Goal: Communication & Community: Connect with others

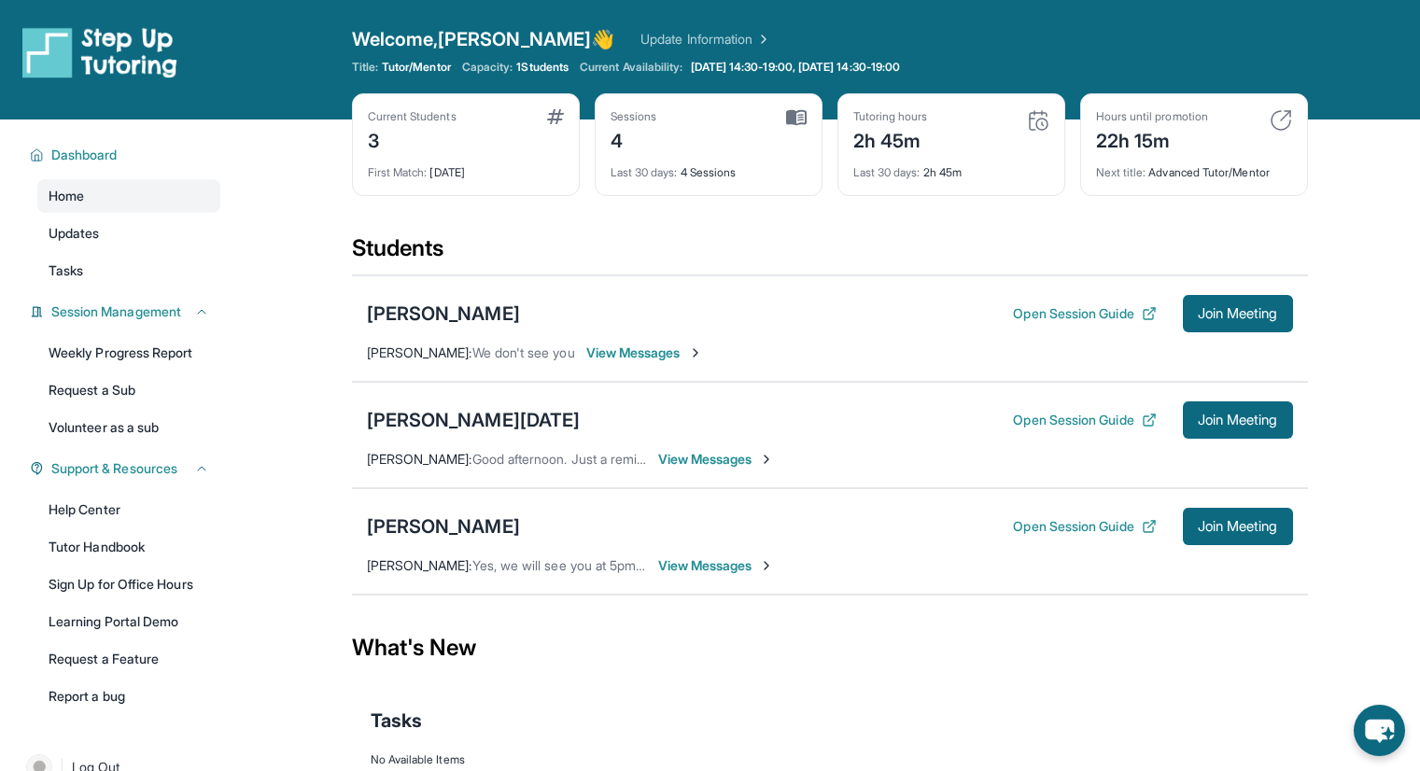
scroll to position [119, 0]
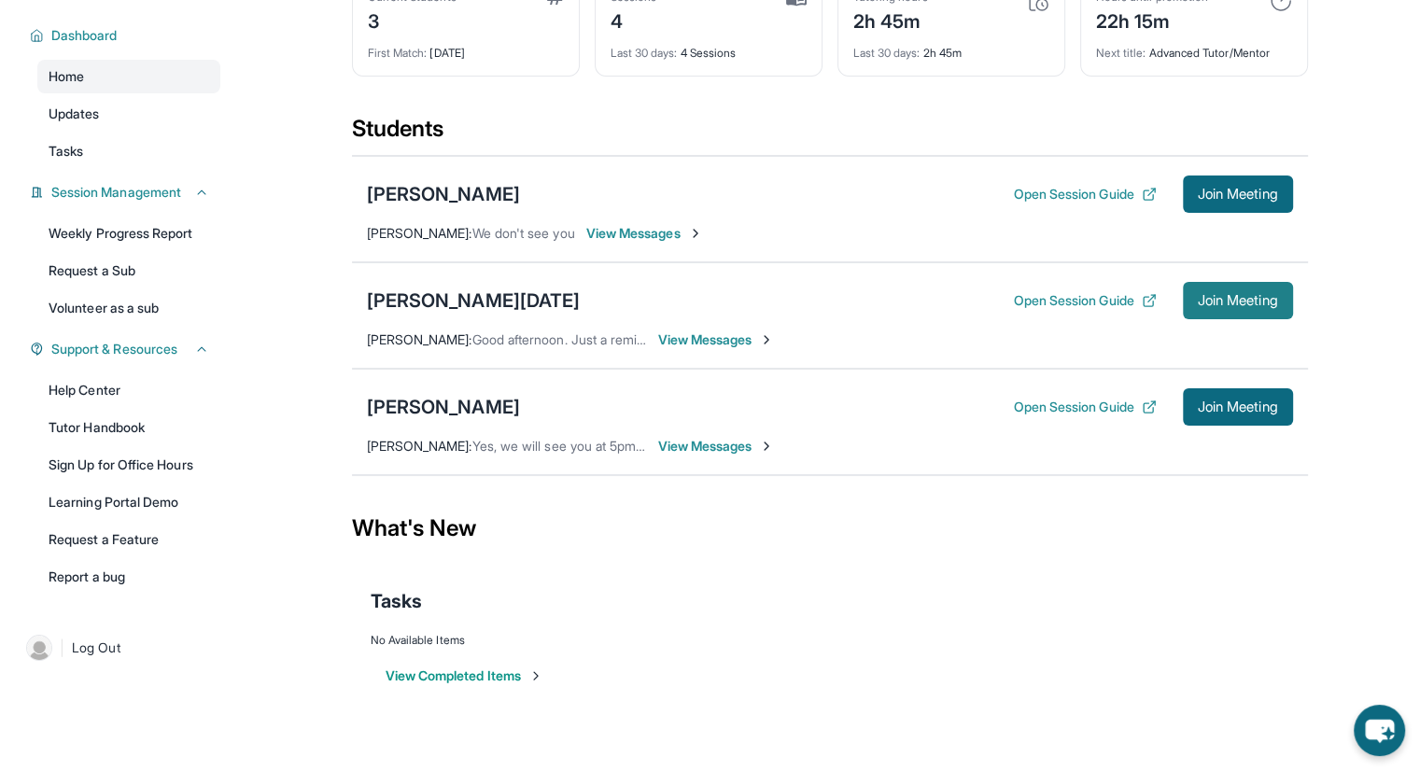
click at [1208, 296] on span "Join Meeting" at bounding box center [1237, 300] width 80 height 11
click at [448, 303] on div "[PERSON_NAME][DATE]" at bounding box center [474, 300] width 214 height 26
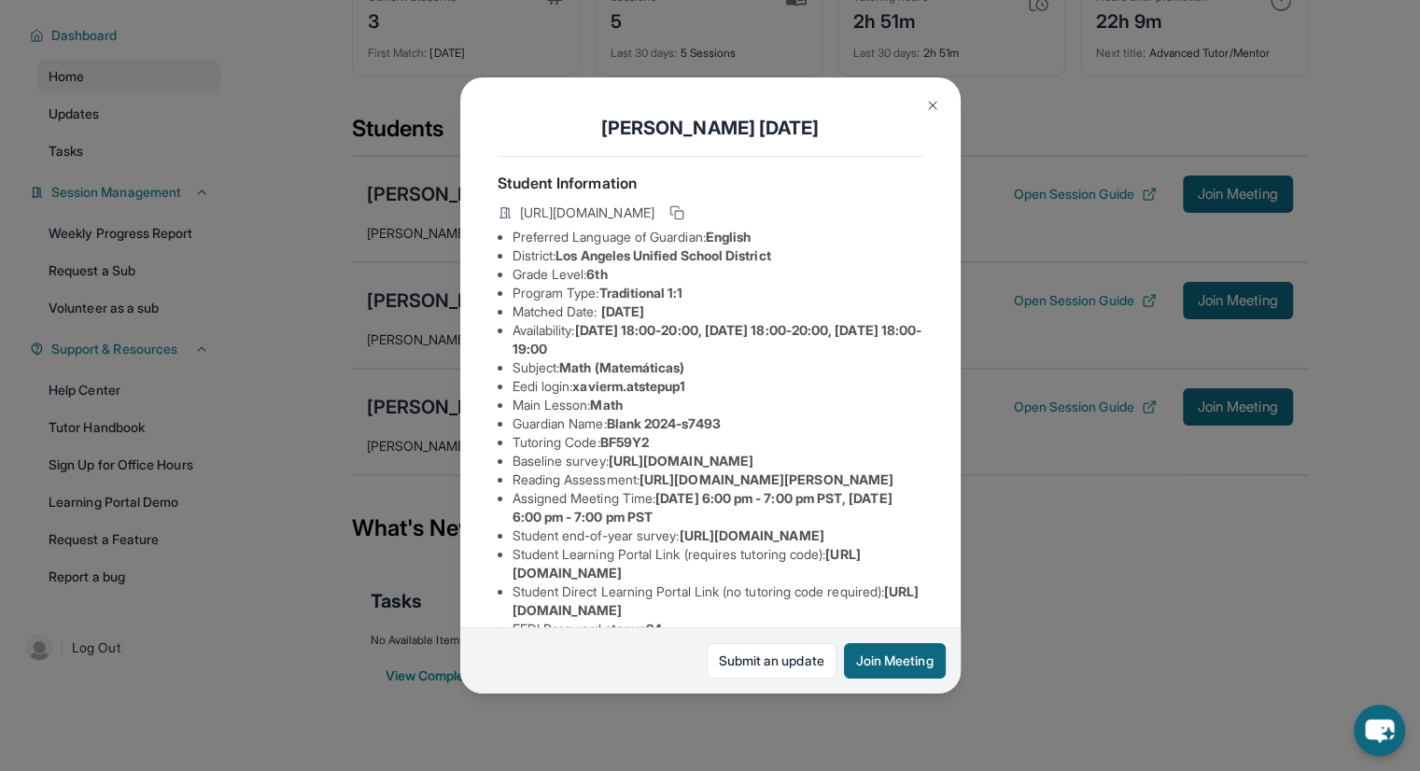
scroll to position [231, 0]
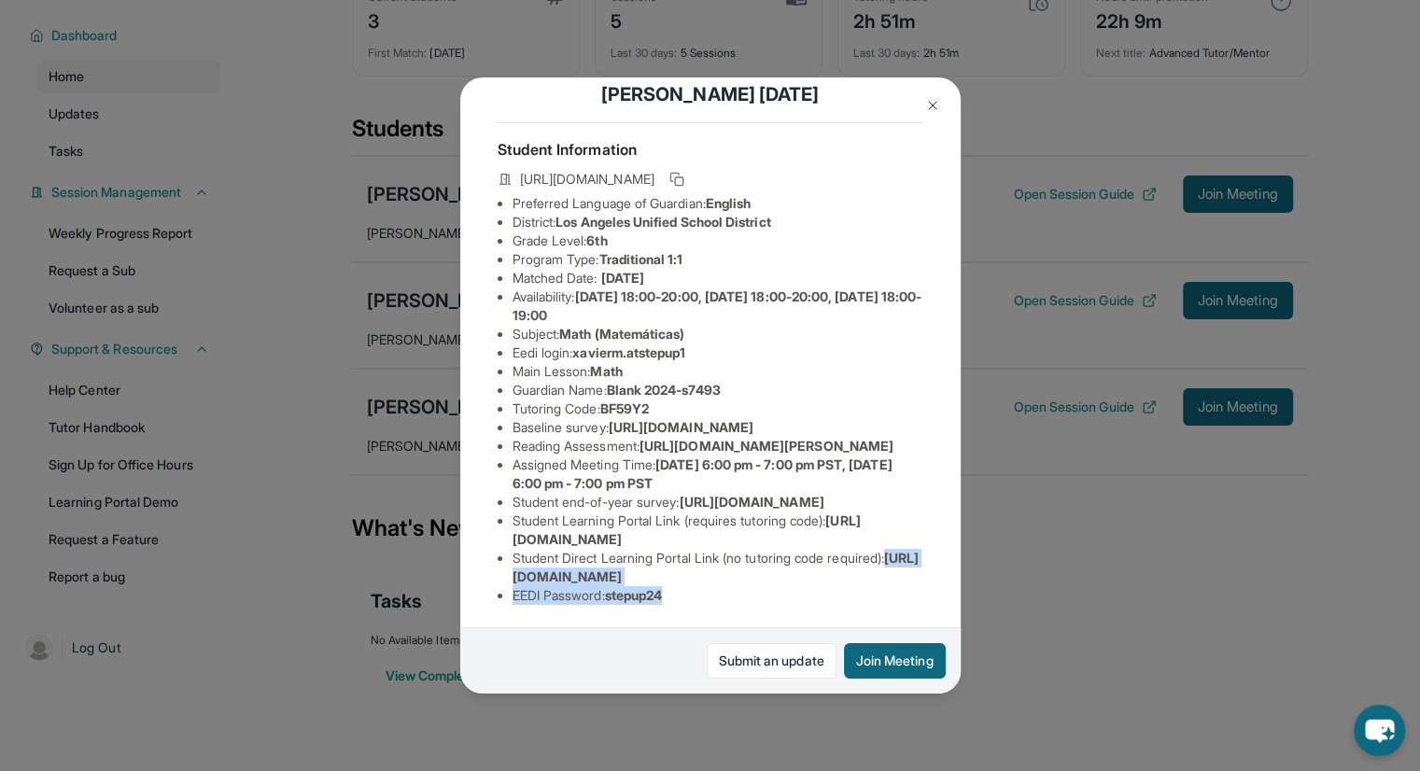
drag, startPoint x: 677, startPoint y: 591, endPoint x: 496, endPoint y: 565, distance: 182.9
click at [496, 565] on div "[PERSON_NAME][DATE] Student Information [URL][DOMAIN_NAME] Preferred Language o…" at bounding box center [710, 385] width 500 height 617
copy ul "[URL][DOMAIN_NAME] EEDI Password : stepup24"
click at [1026, 512] on div "[PERSON_NAME][DATE] Student Information [URL][DOMAIN_NAME] Preferred Language o…" at bounding box center [710, 385] width 1420 height 771
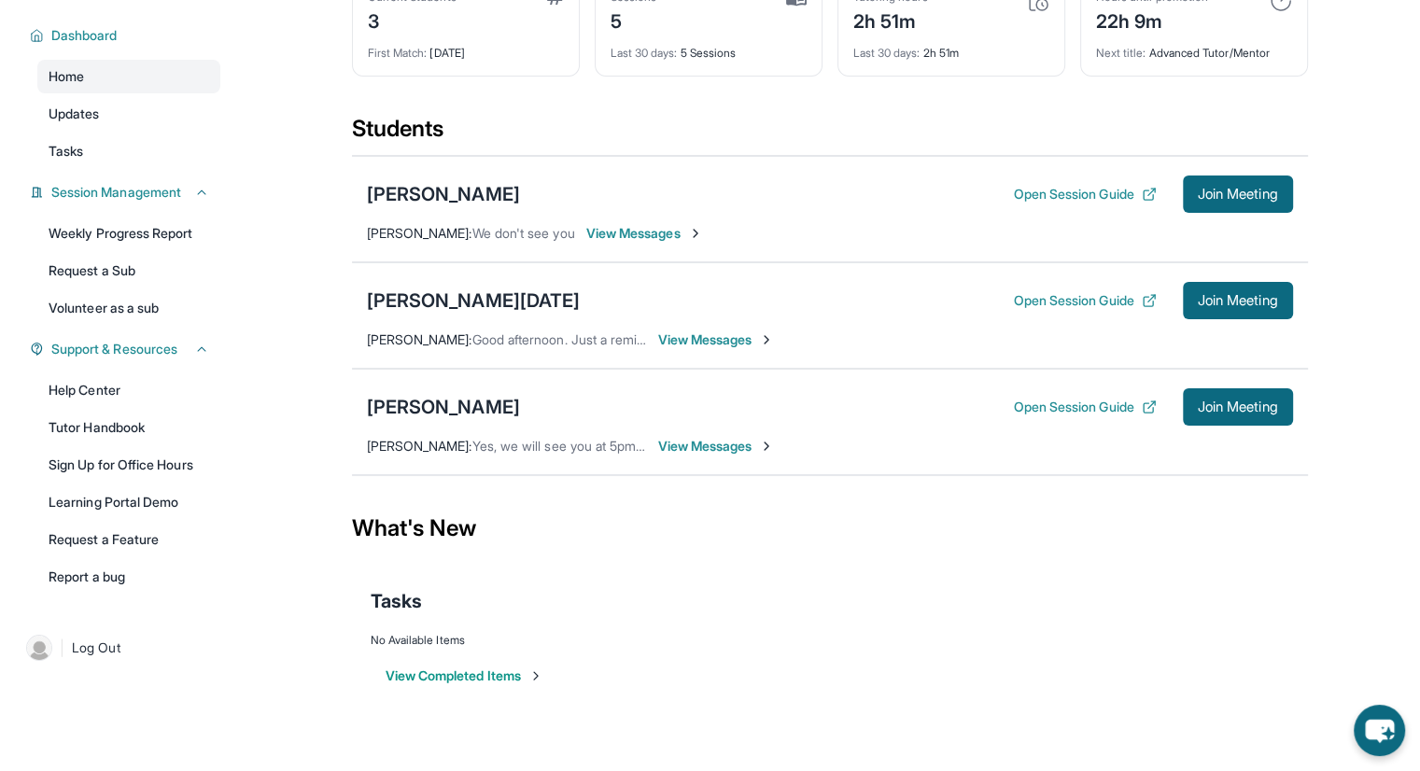
click at [687, 337] on span "View Messages" at bounding box center [716, 339] width 117 height 19
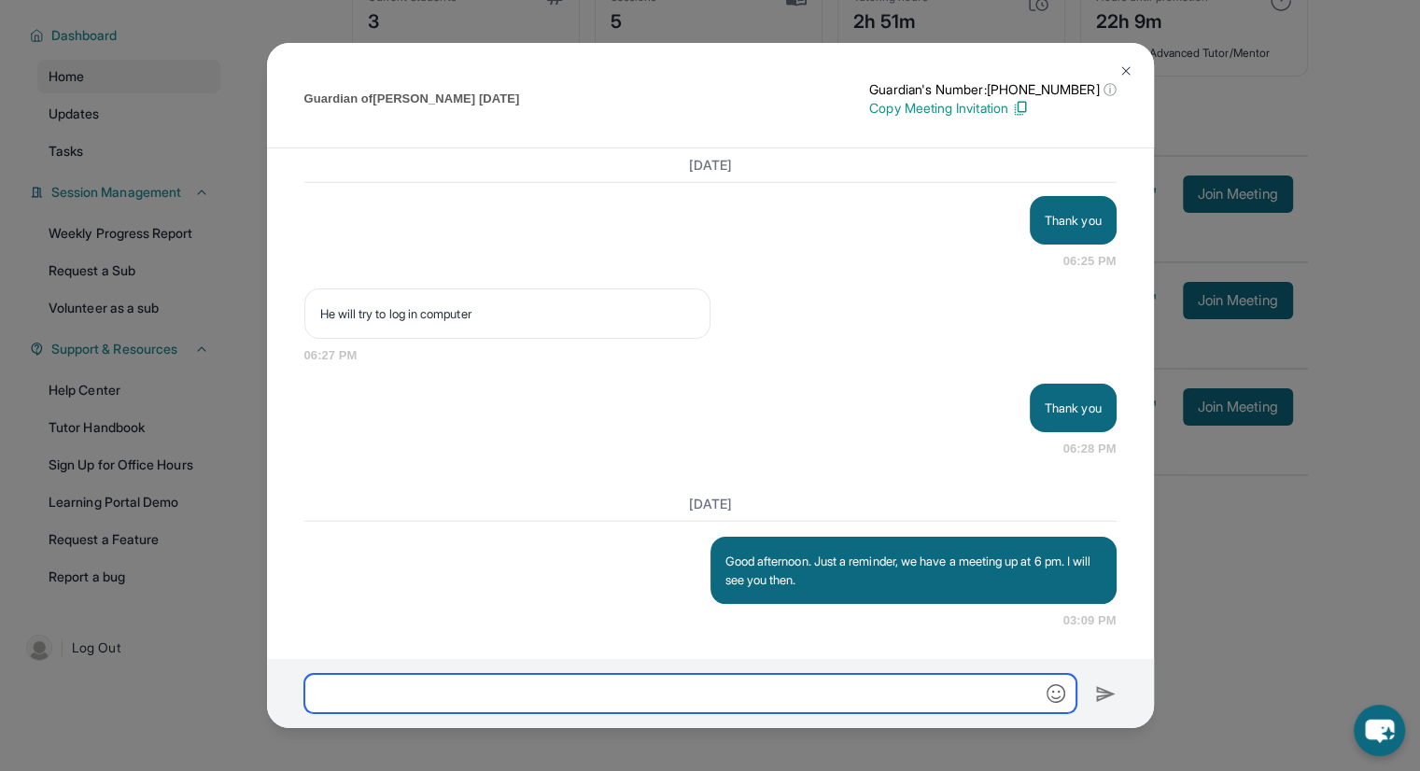
scroll to position [5454, 0]
paste input "**********"
type input "**********"
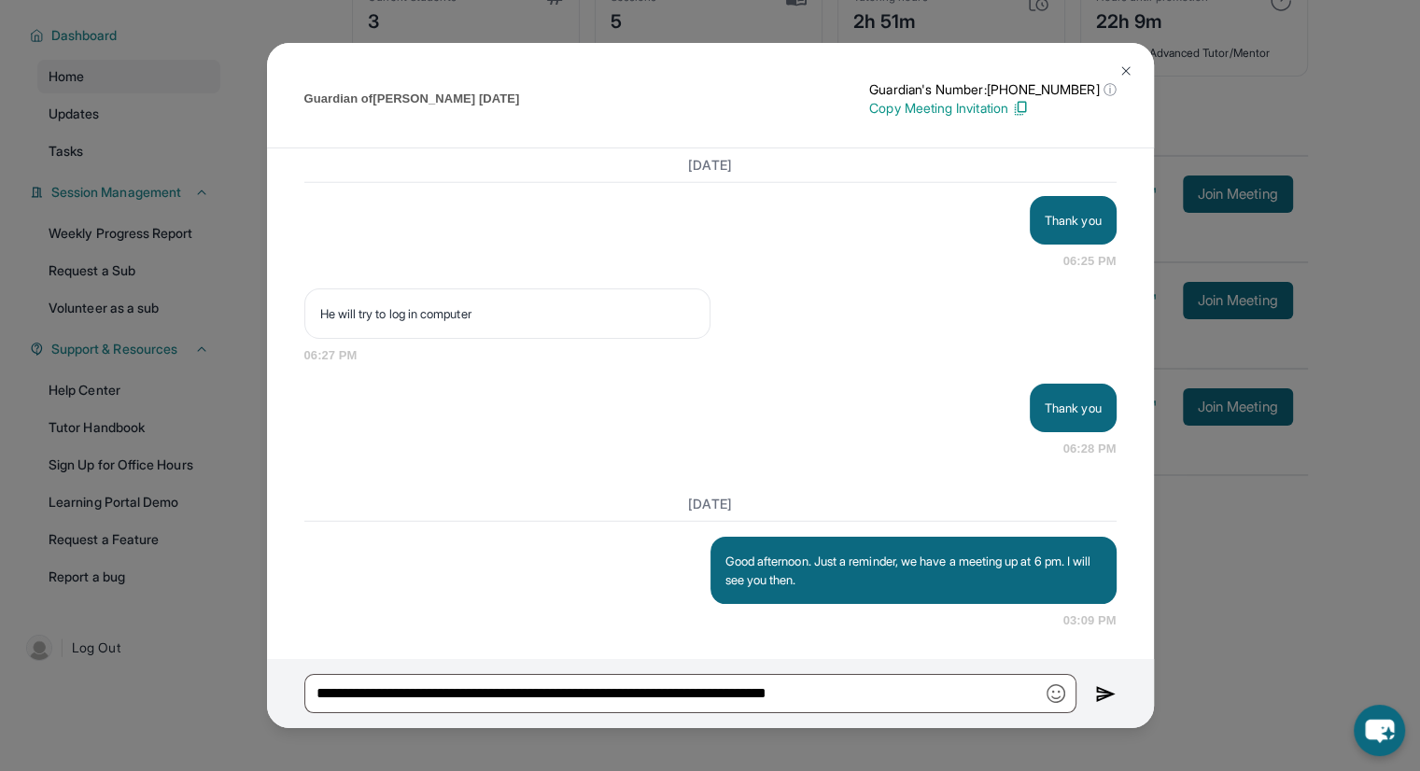
click at [1103, 697] on img at bounding box center [1105, 694] width 21 height 22
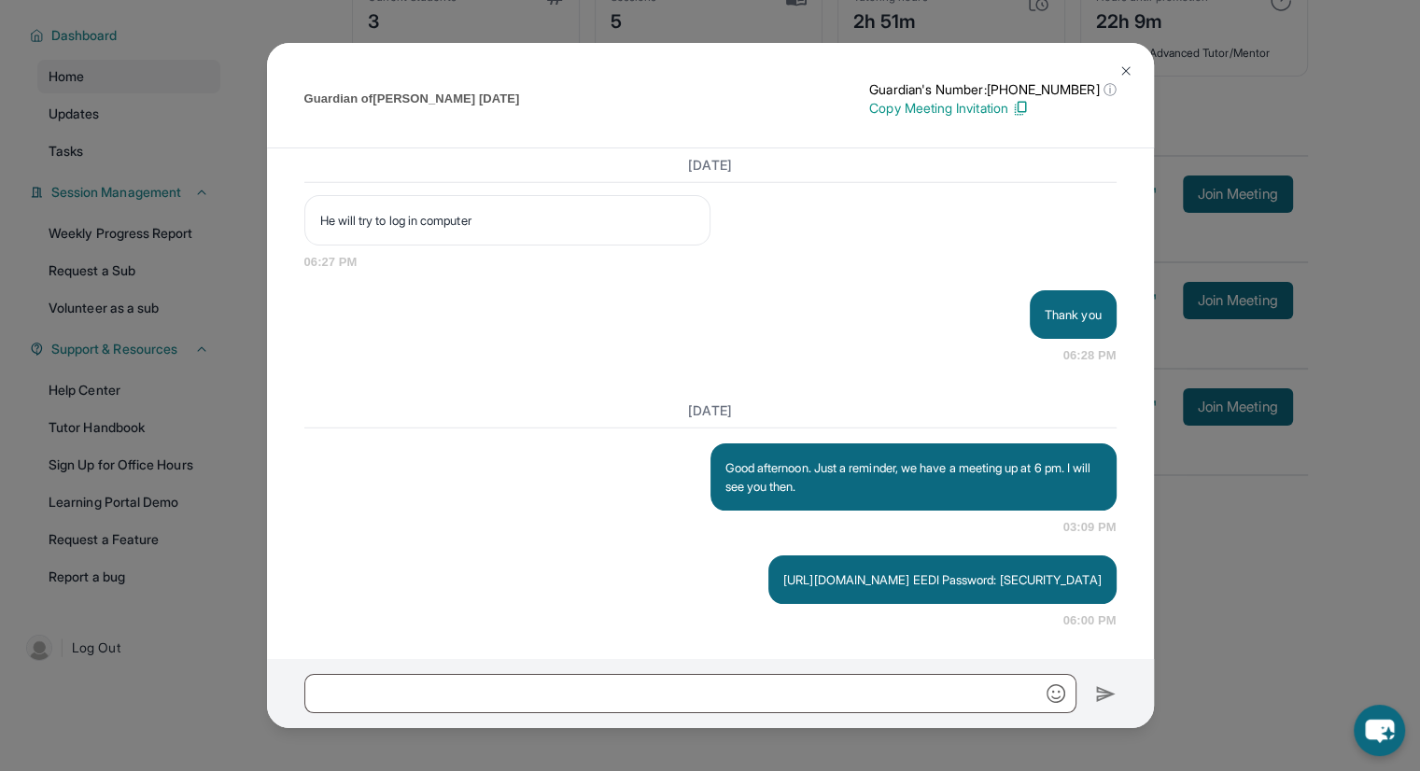
scroll to position [5565, 0]
click at [1126, 69] on img at bounding box center [1125, 70] width 15 height 15
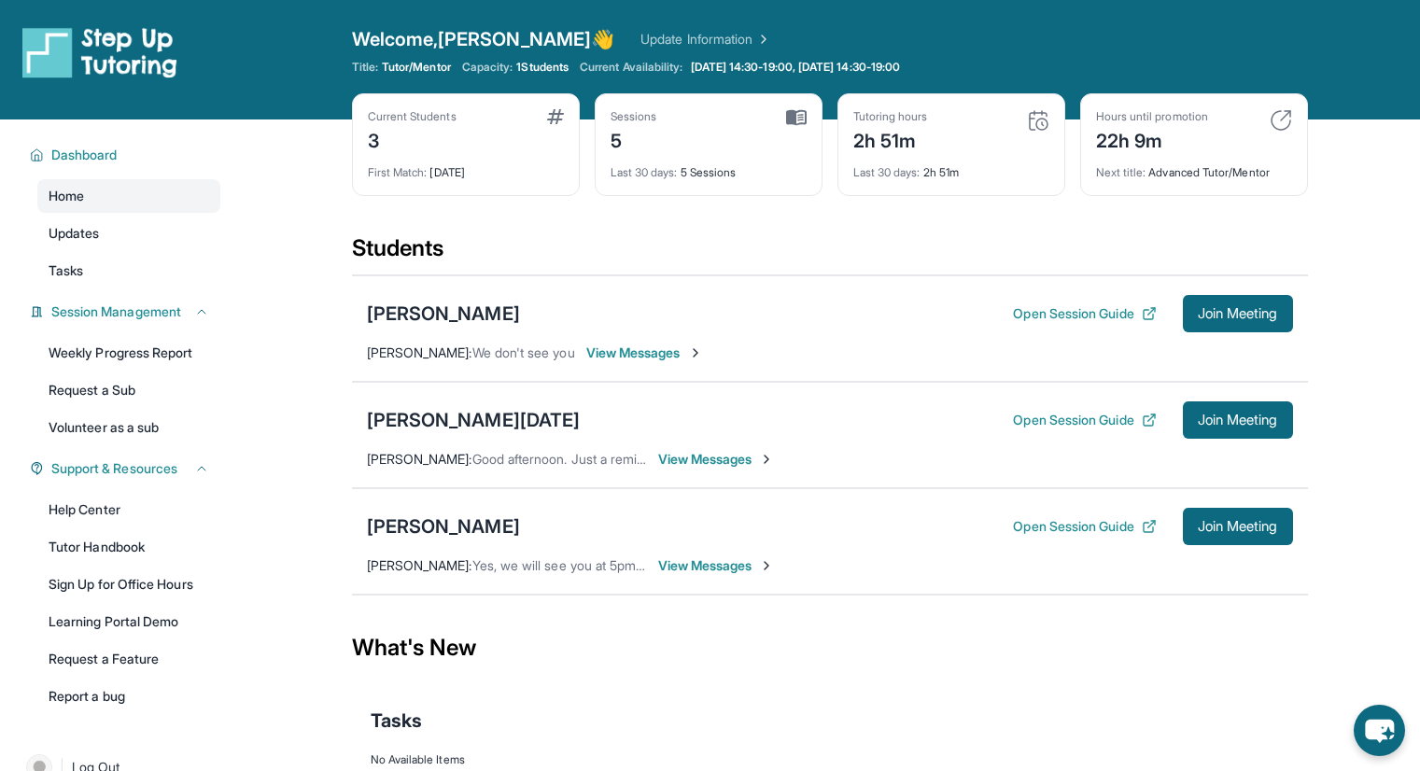
scroll to position [119, 0]
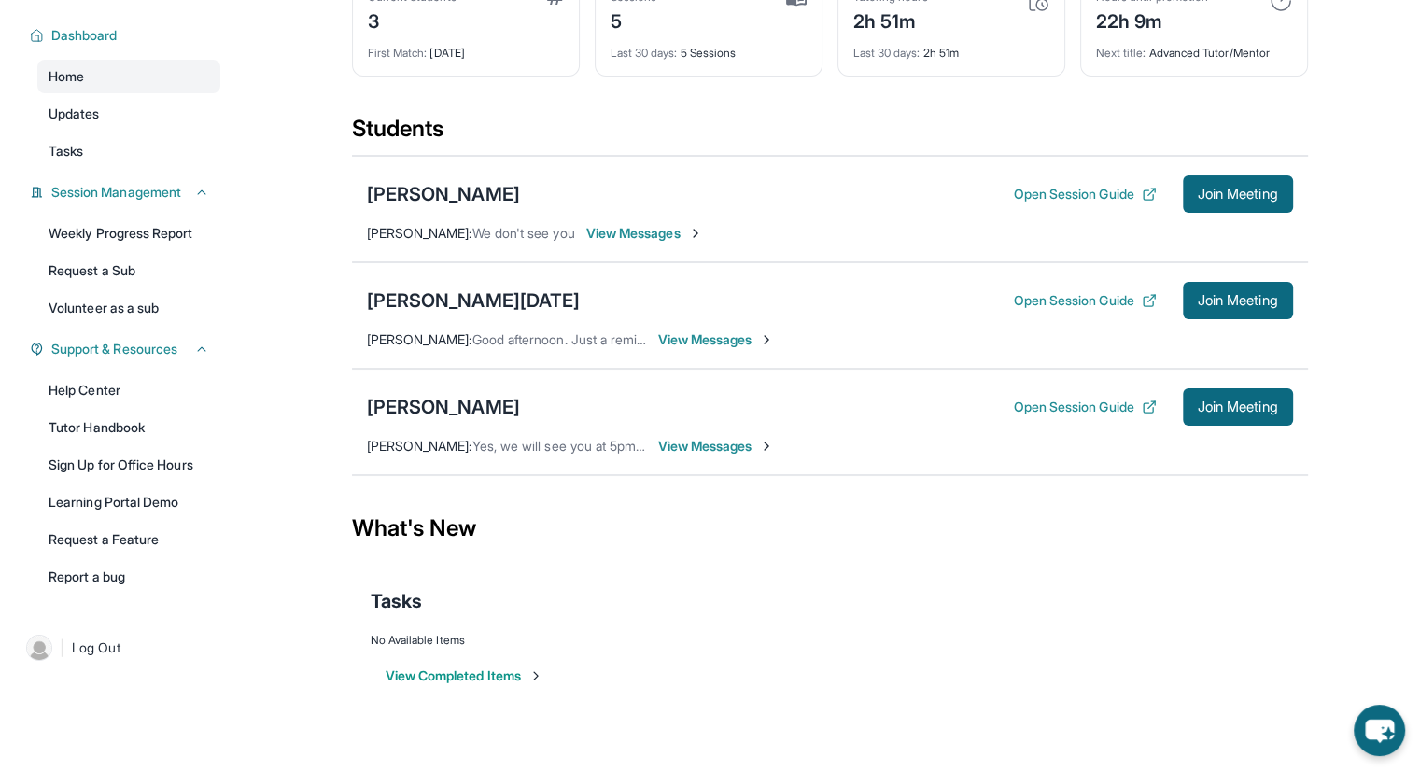
click at [694, 438] on span "View Messages" at bounding box center [716, 446] width 117 height 19
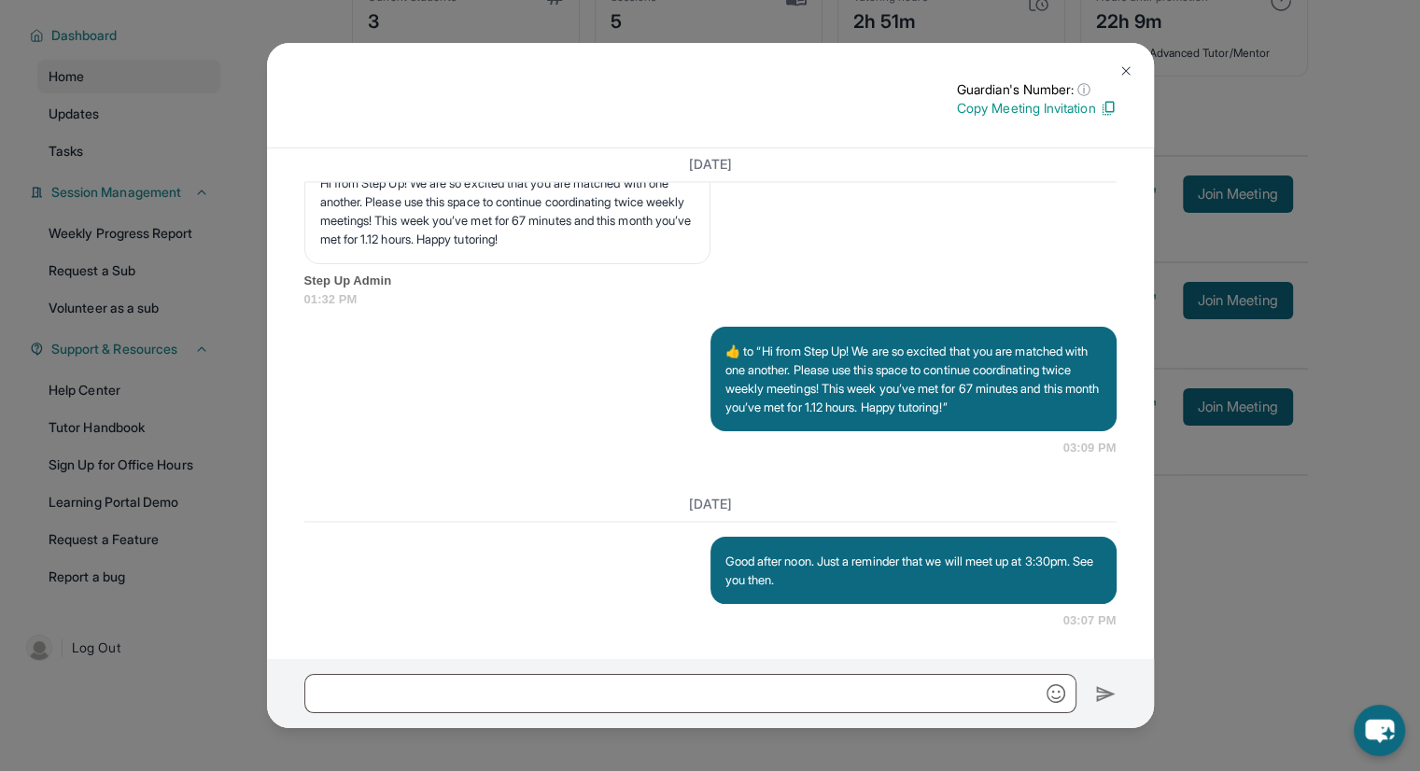
scroll to position [3248, 0]
click at [1118, 73] on img at bounding box center [1125, 70] width 15 height 15
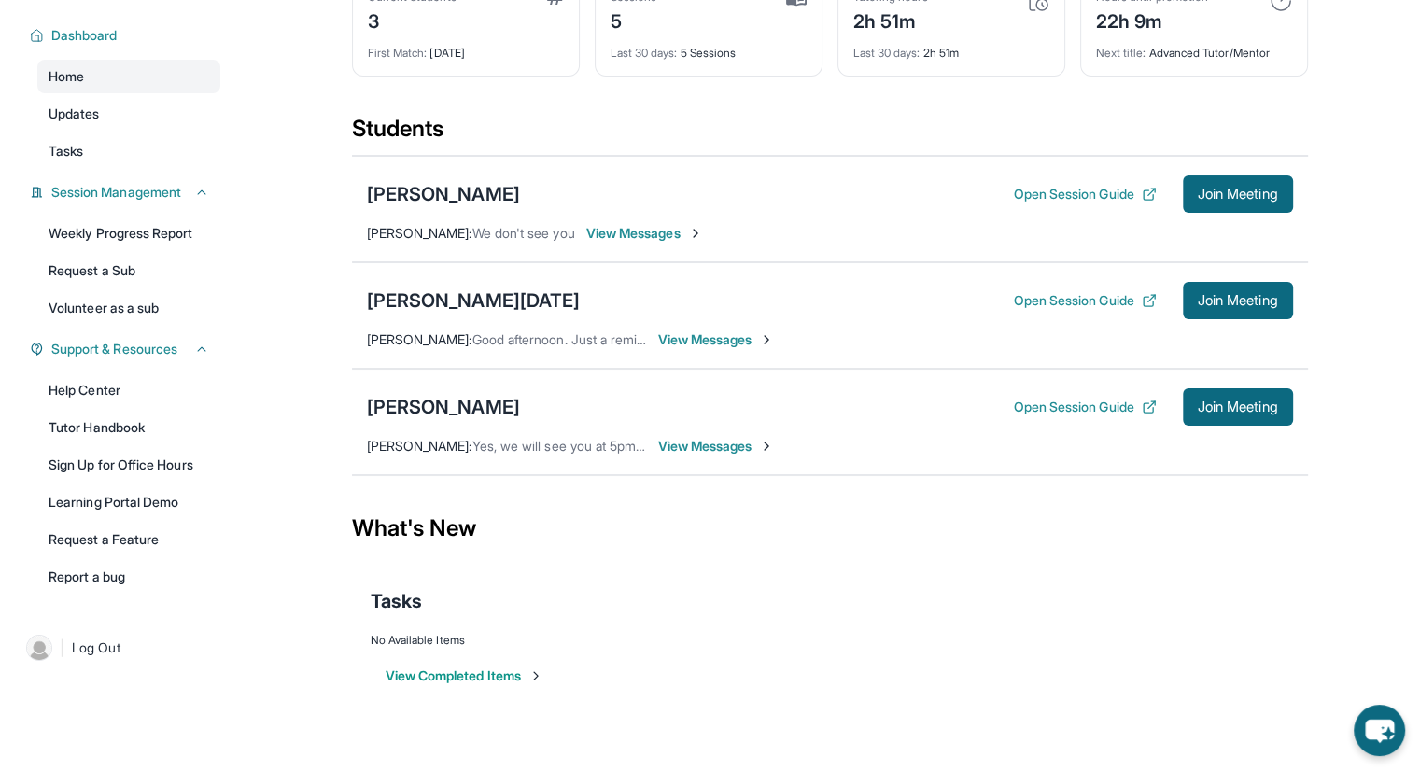
click at [729, 341] on span "View Messages" at bounding box center [716, 339] width 117 height 19
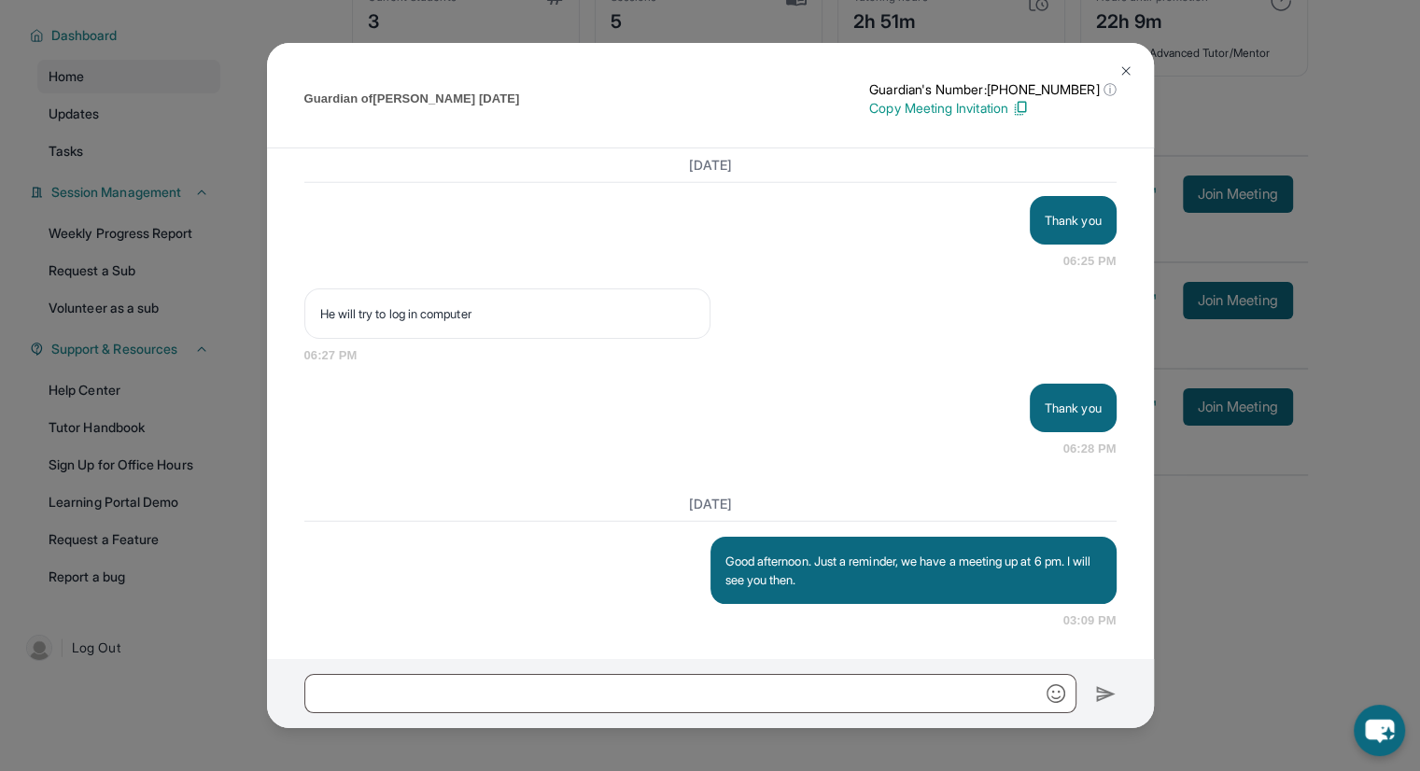
scroll to position [5454, 0]
click at [1129, 72] on img at bounding box center [1125, 70] width 15 height 15
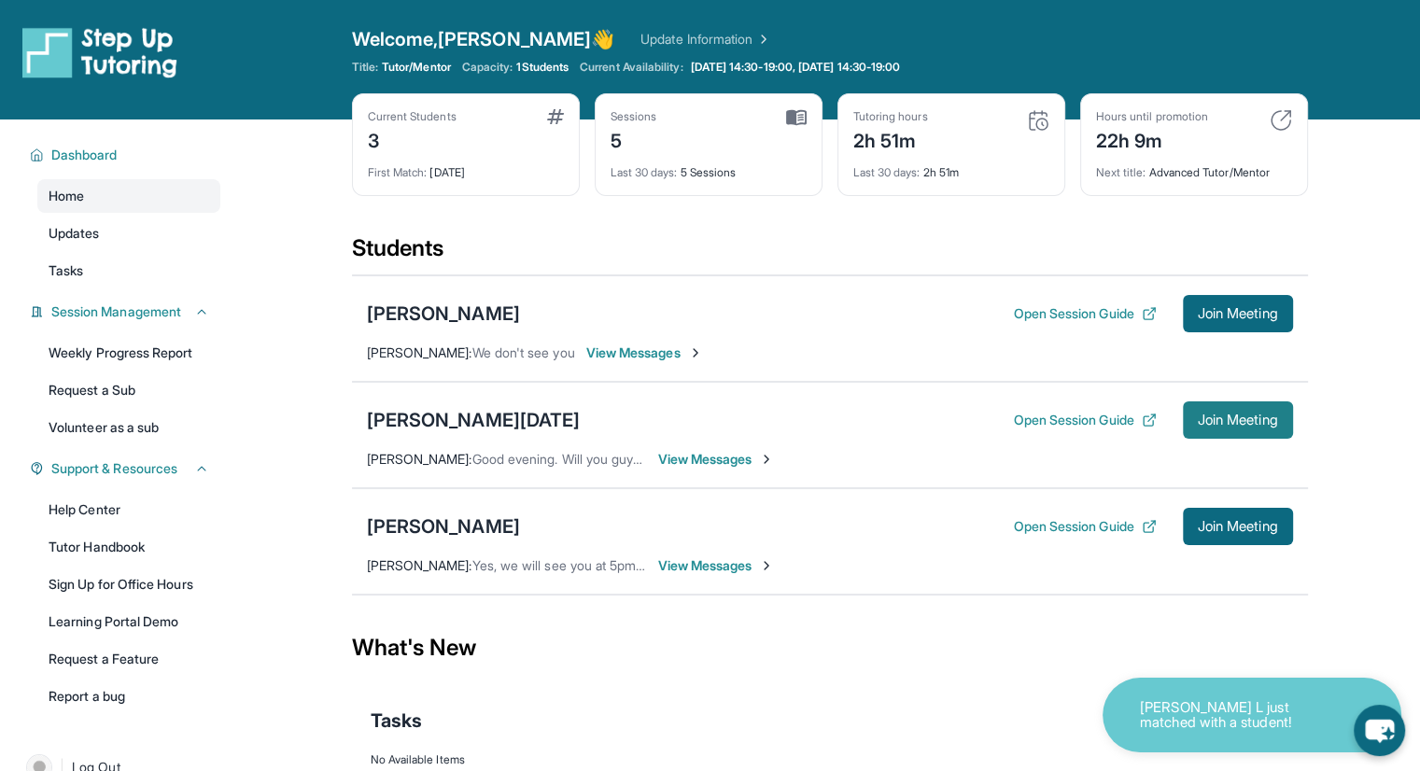
click at [1225, 418] on span "Join Meeting" at bounding box center [1237, 419] width 80 height 11
click at [1200, 724] on p "Chase G just matched with a student!" at bounding box center [1233, 715] width 187 height 31
click at [1172, 715] on p "Chase G just matched with a student!" at bounding box center [1233, 715] width 187 height 31
click at [1383, 726] on icon "chat-button" at bounding box center [1379, 731] width 31 height 25
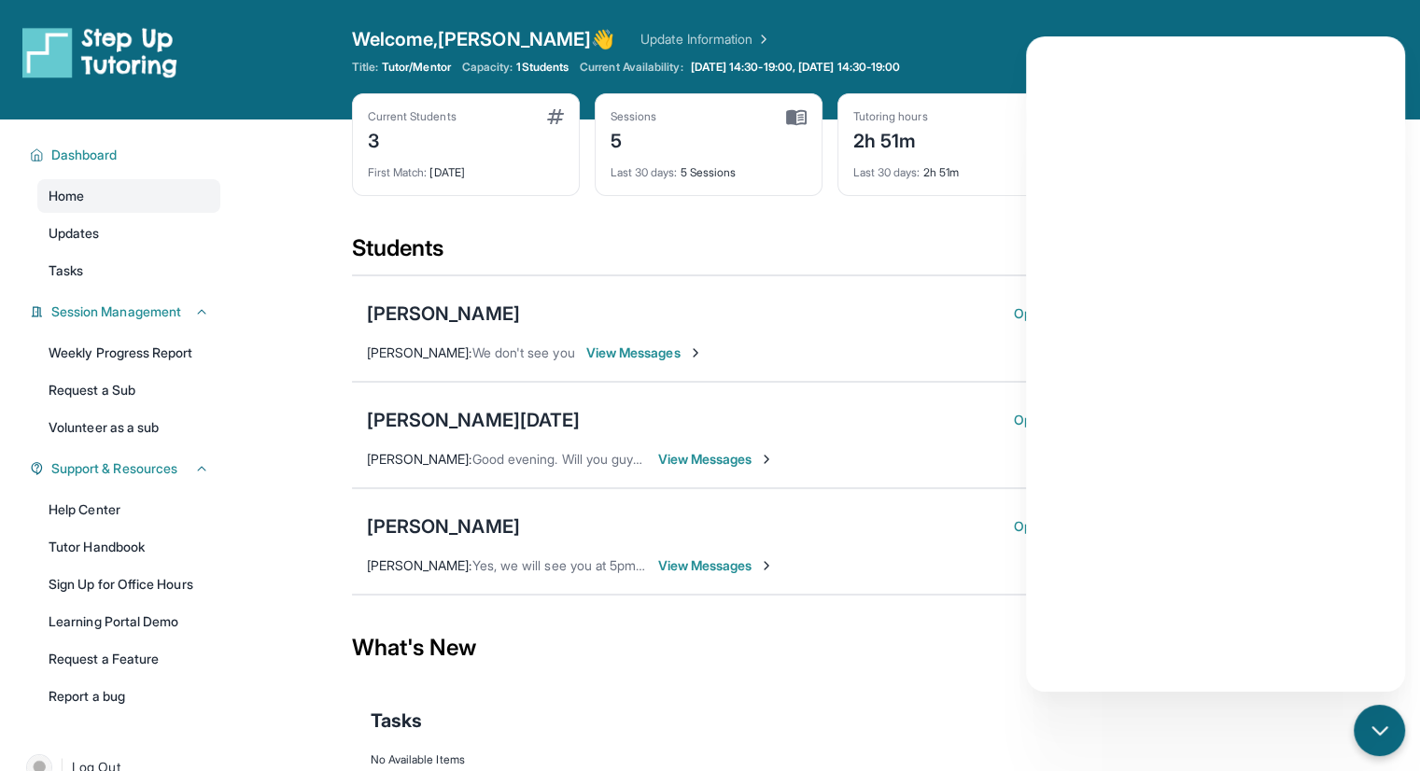
click at [314, 143] on main "Current Students 3 First Match : 9 days ago Sessions 5 Last 30 days : 5 Session…" at bounding box center [829, 484] width 1181 height 730
